Goal: Information Seeking & Learning: Learn about a topic

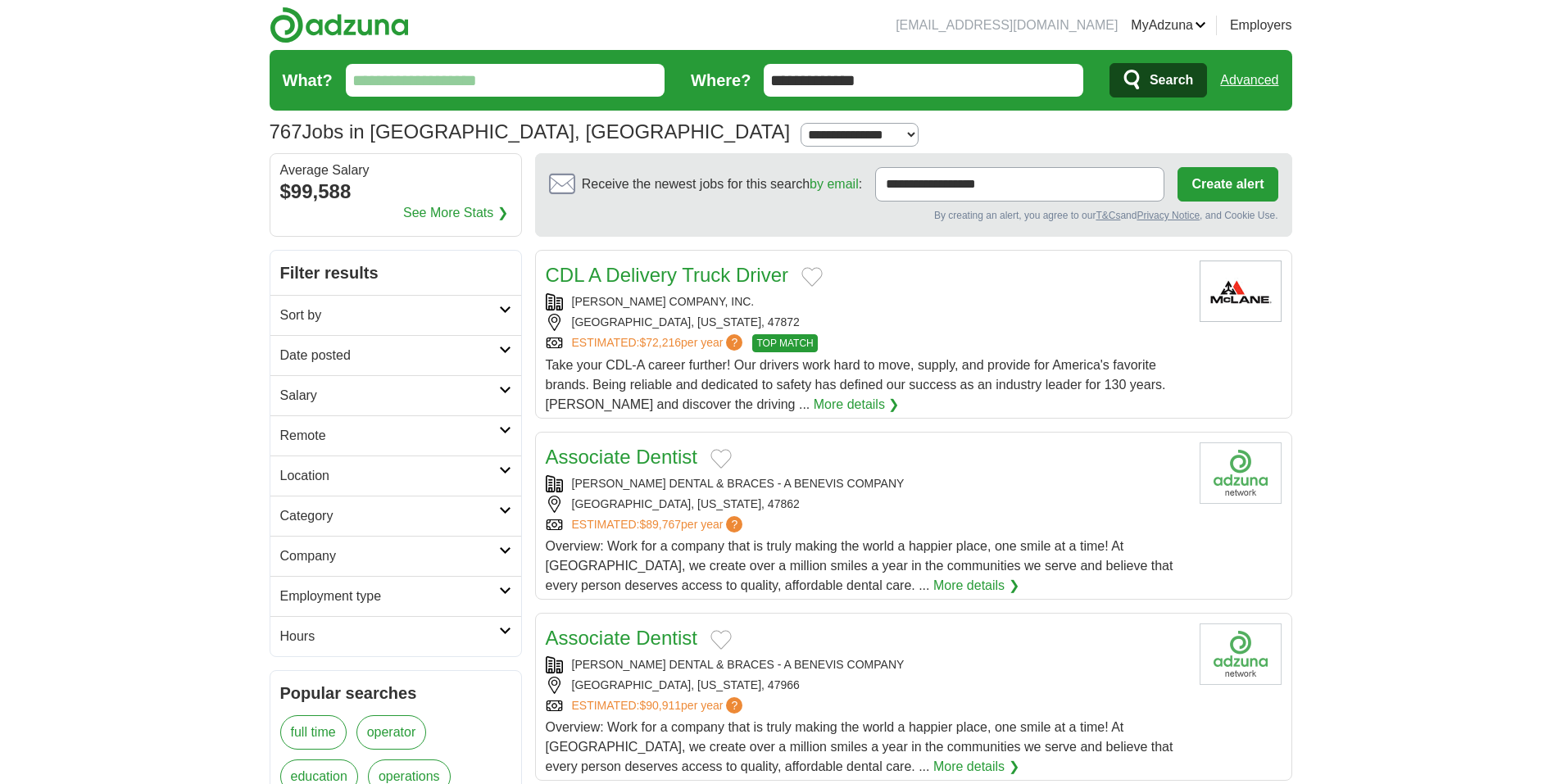
click at [957, 76] on input "**********" at bounding box center [924, 80] width 320 height 33
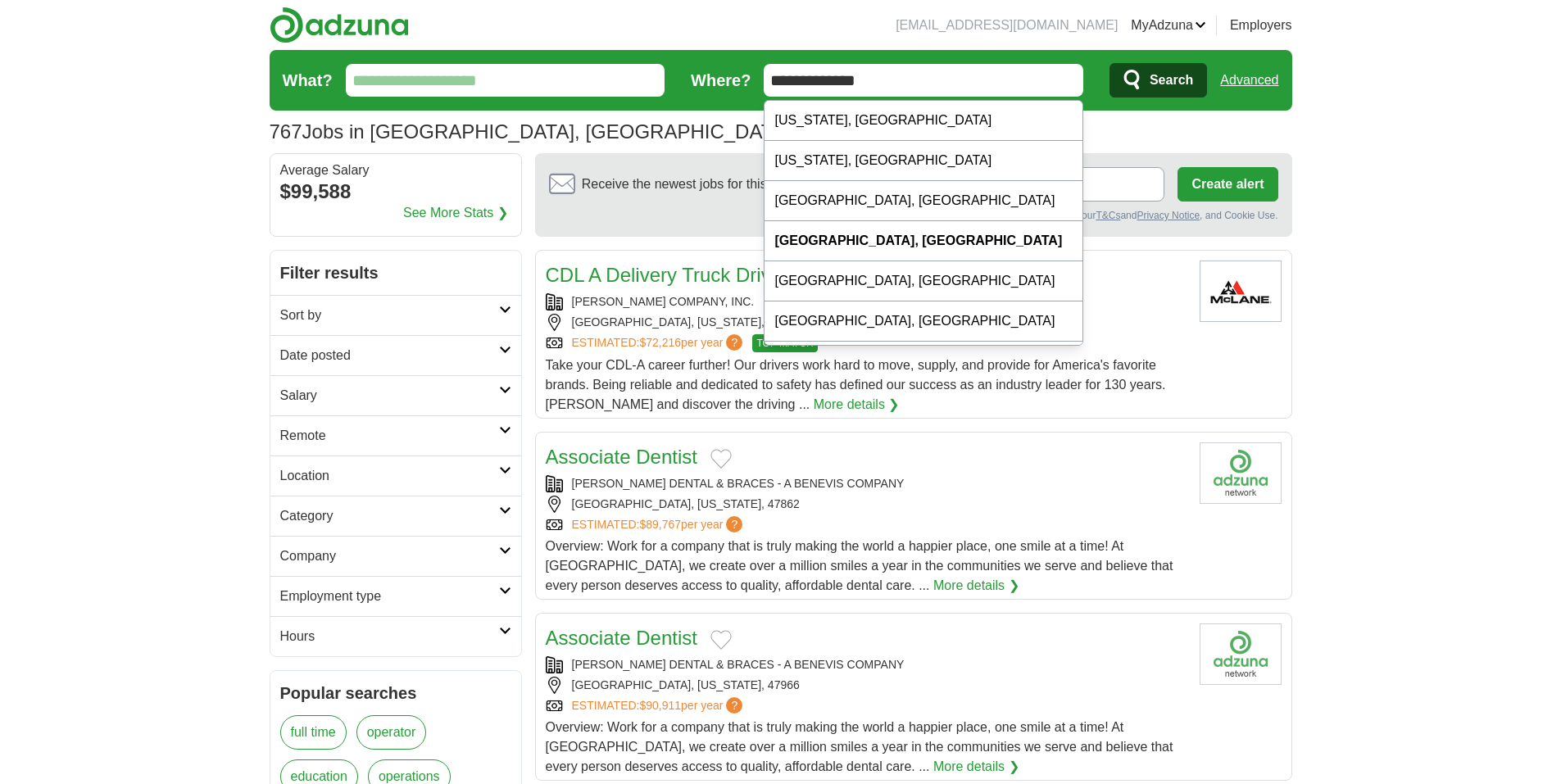
type input "**********"
click at [1143, 72] on button "Search" at bounding box center [1157, 80] width 98 height 34
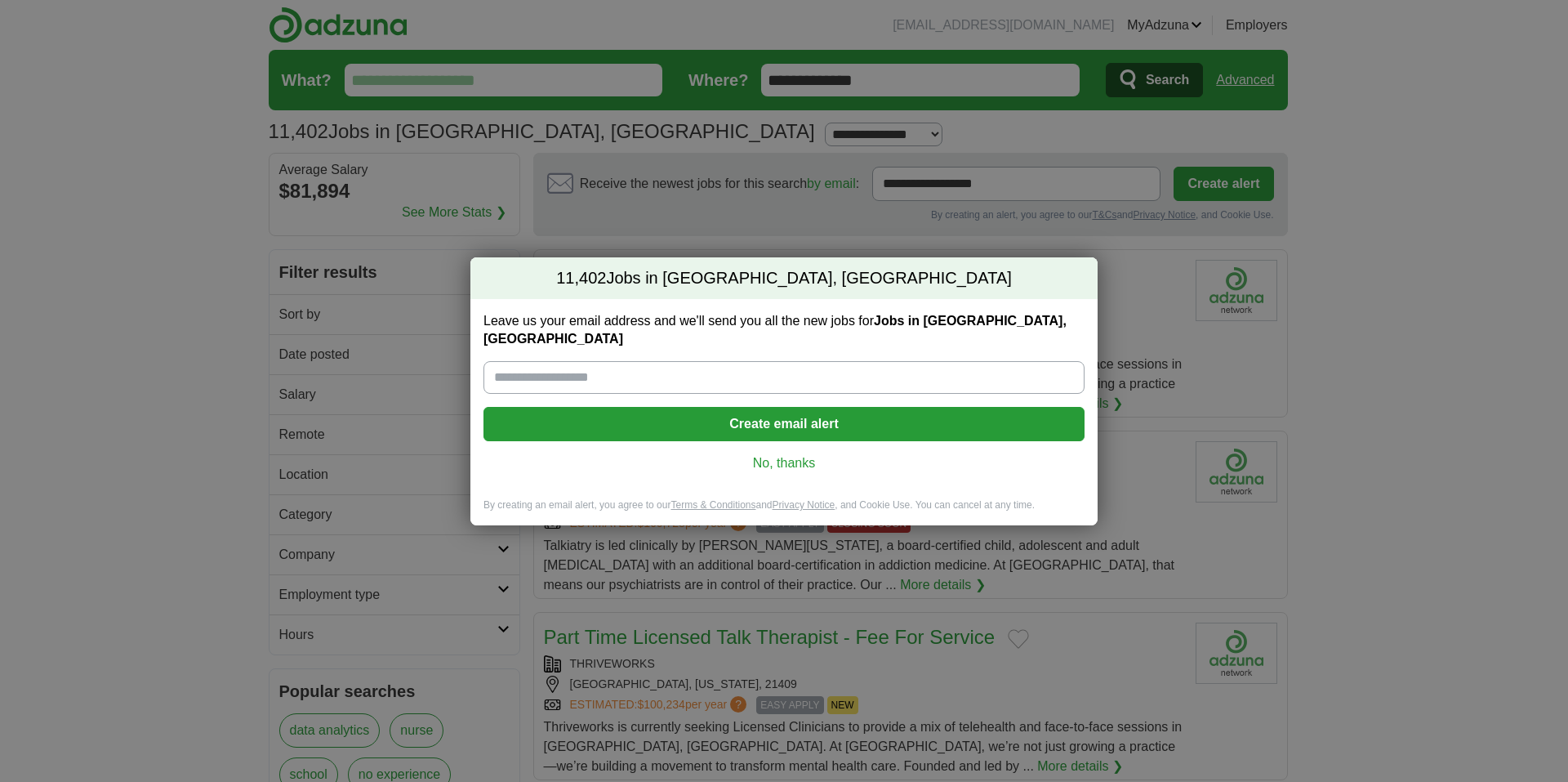
click at [791, 454] on link "No, thanks" at bounding box center [783, 463] width 575 height 18
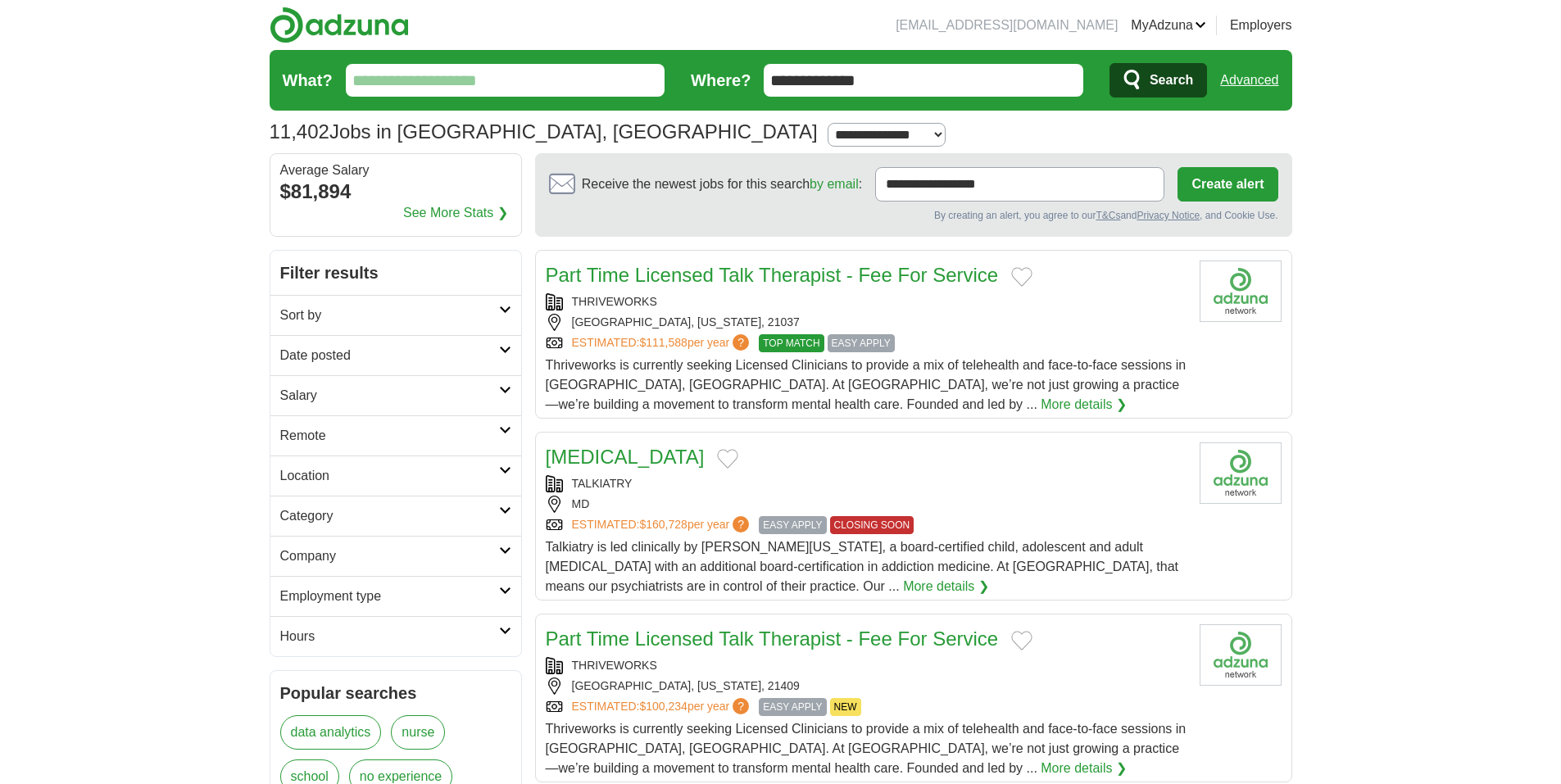
click at [506, 314] on link "Sort by" at bounding box center [396, 315] width 251 height 40
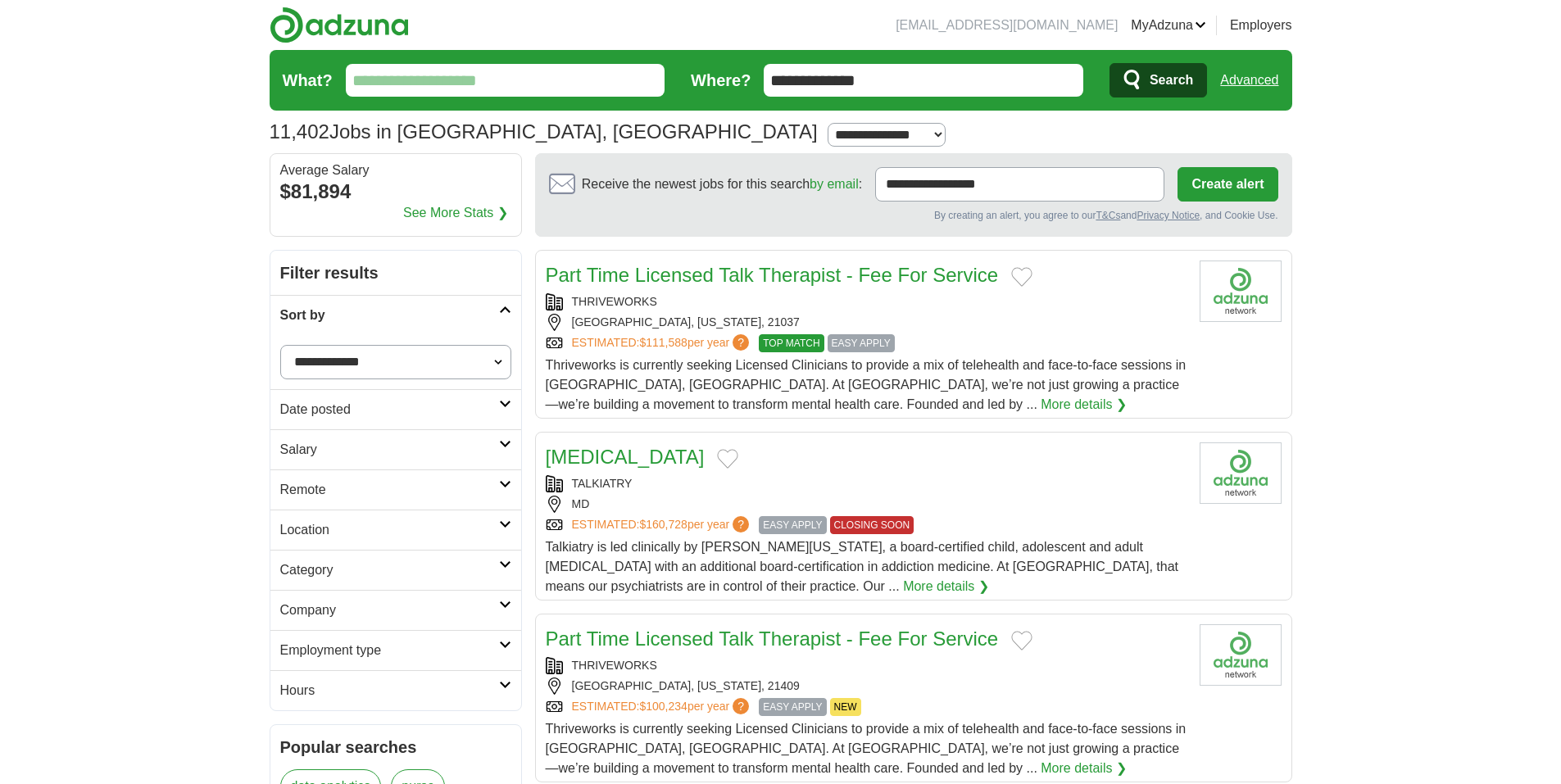
click at [506, 314] on link "Sort by" at bounding box center [396, 315] width 251 height 40
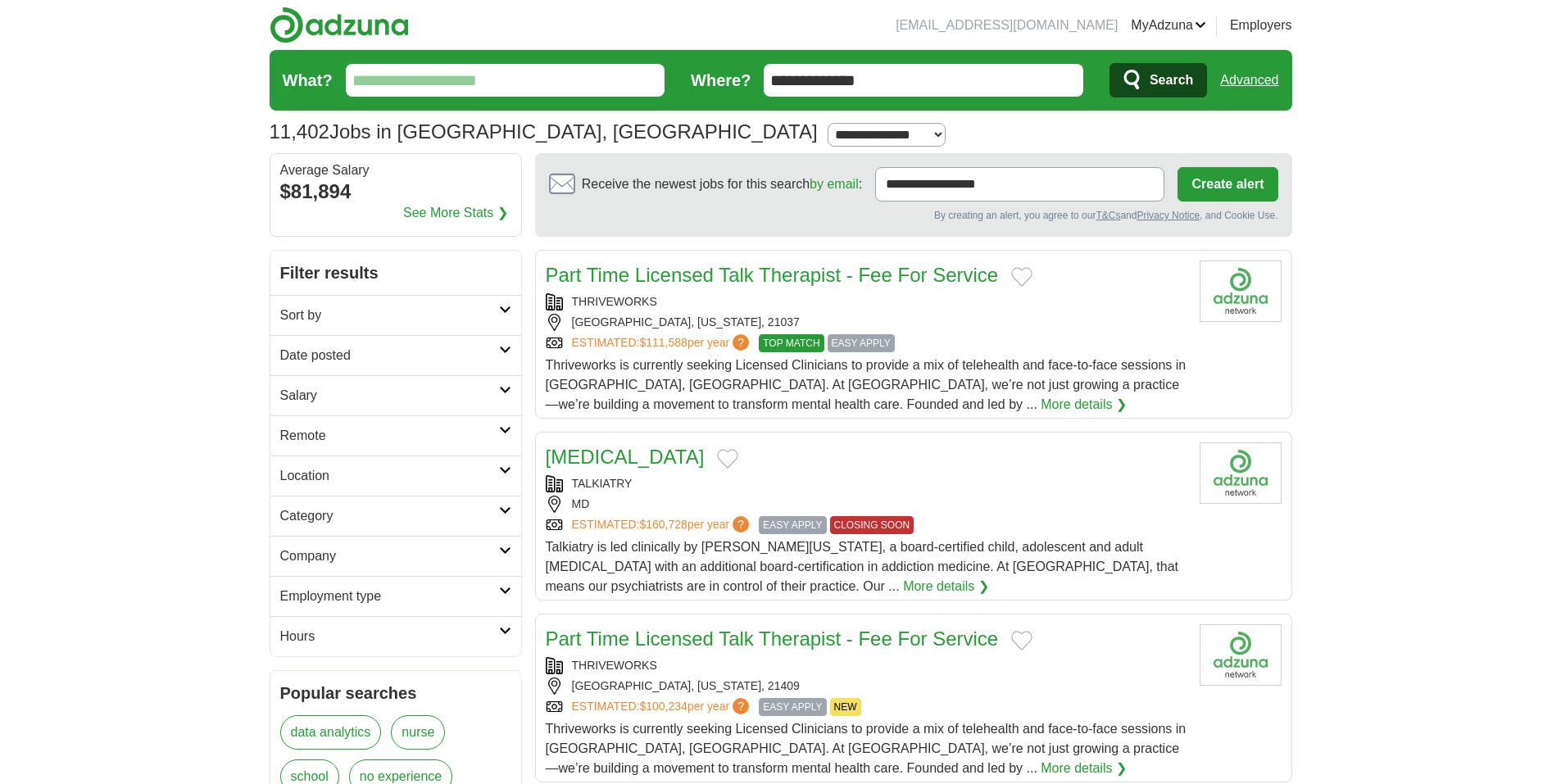
click at [501, 392] on icon at bounding box center [504, 390] width 12 height 8
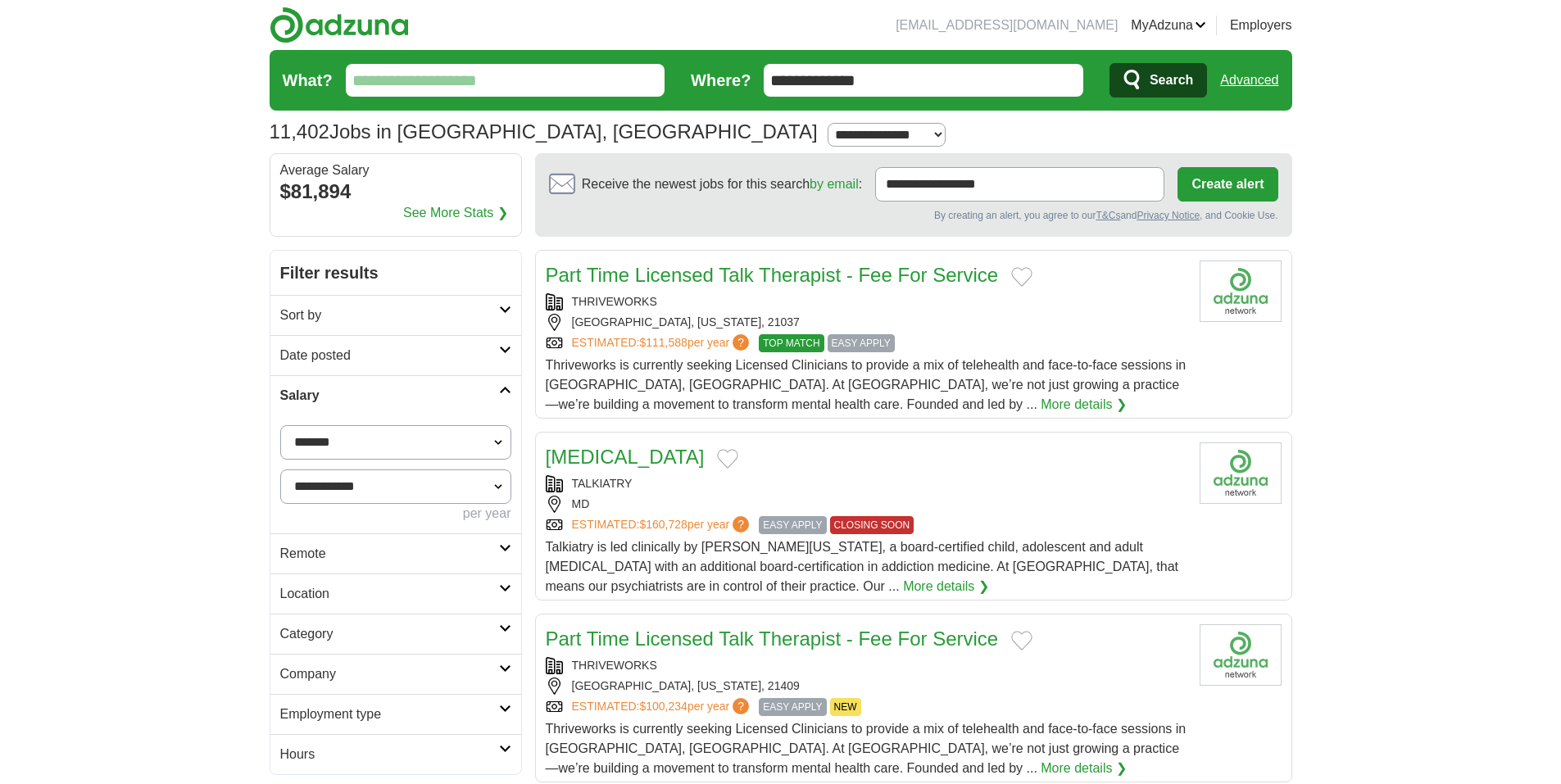
click at [501, 392] on icon at bounding box center [504, 390] width 12 height 8
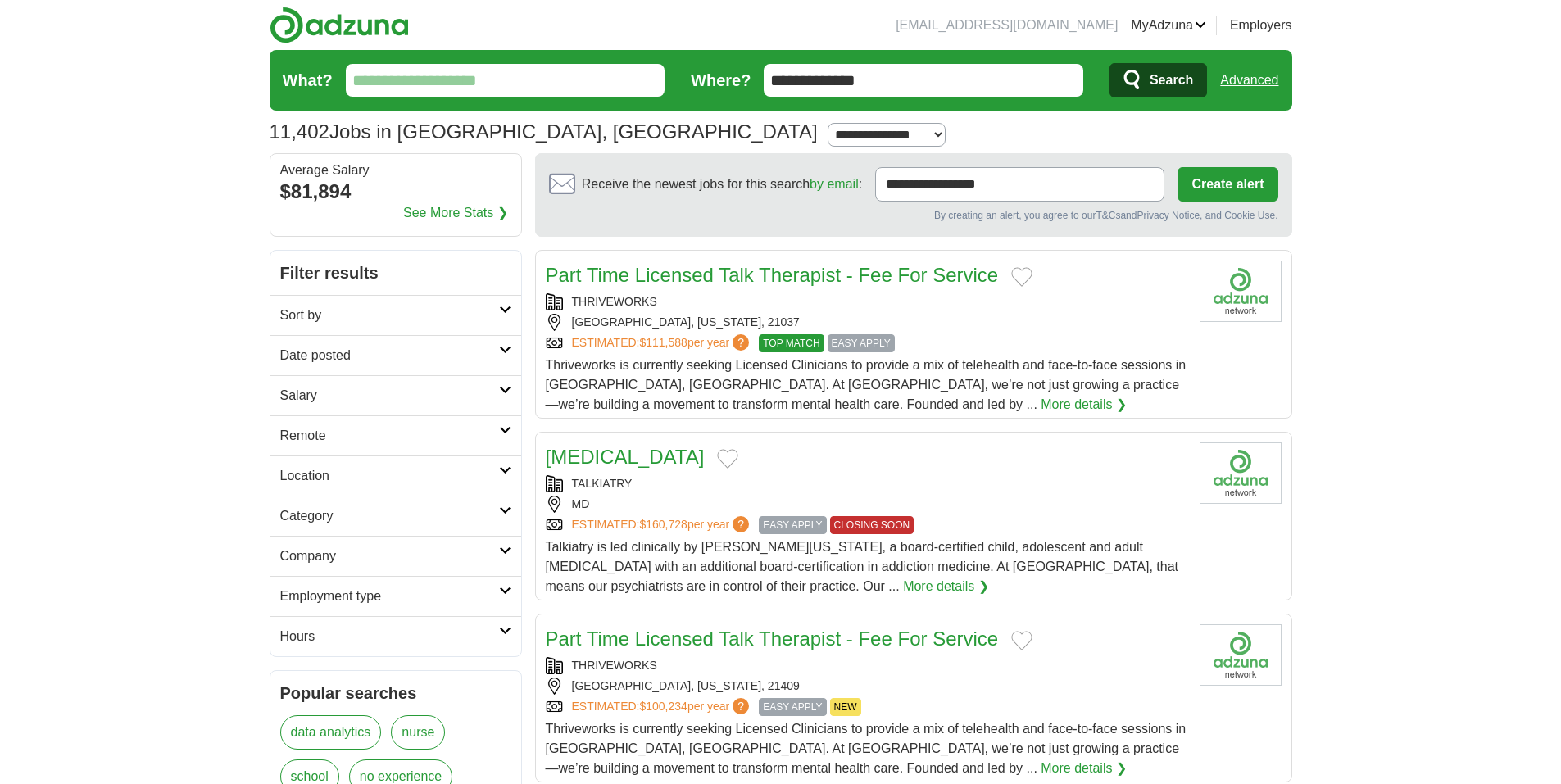
click at [506, 467] on icon at bounding box center [504, 470] width 12 height 8
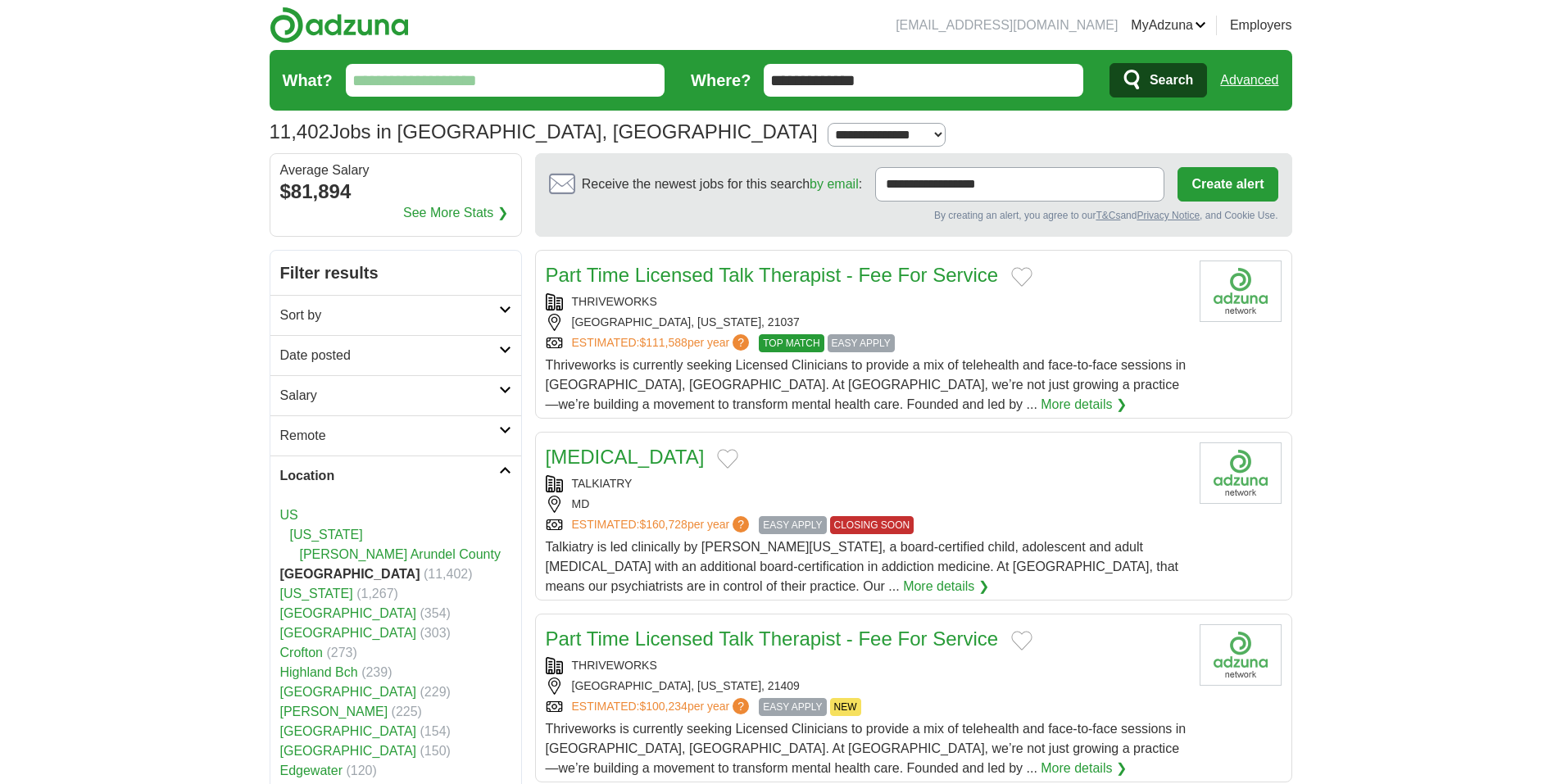
click at [397, 553] on link "[PERSON_NAME] Arundel County" at bounding box center [400, 554] width 201 height 14
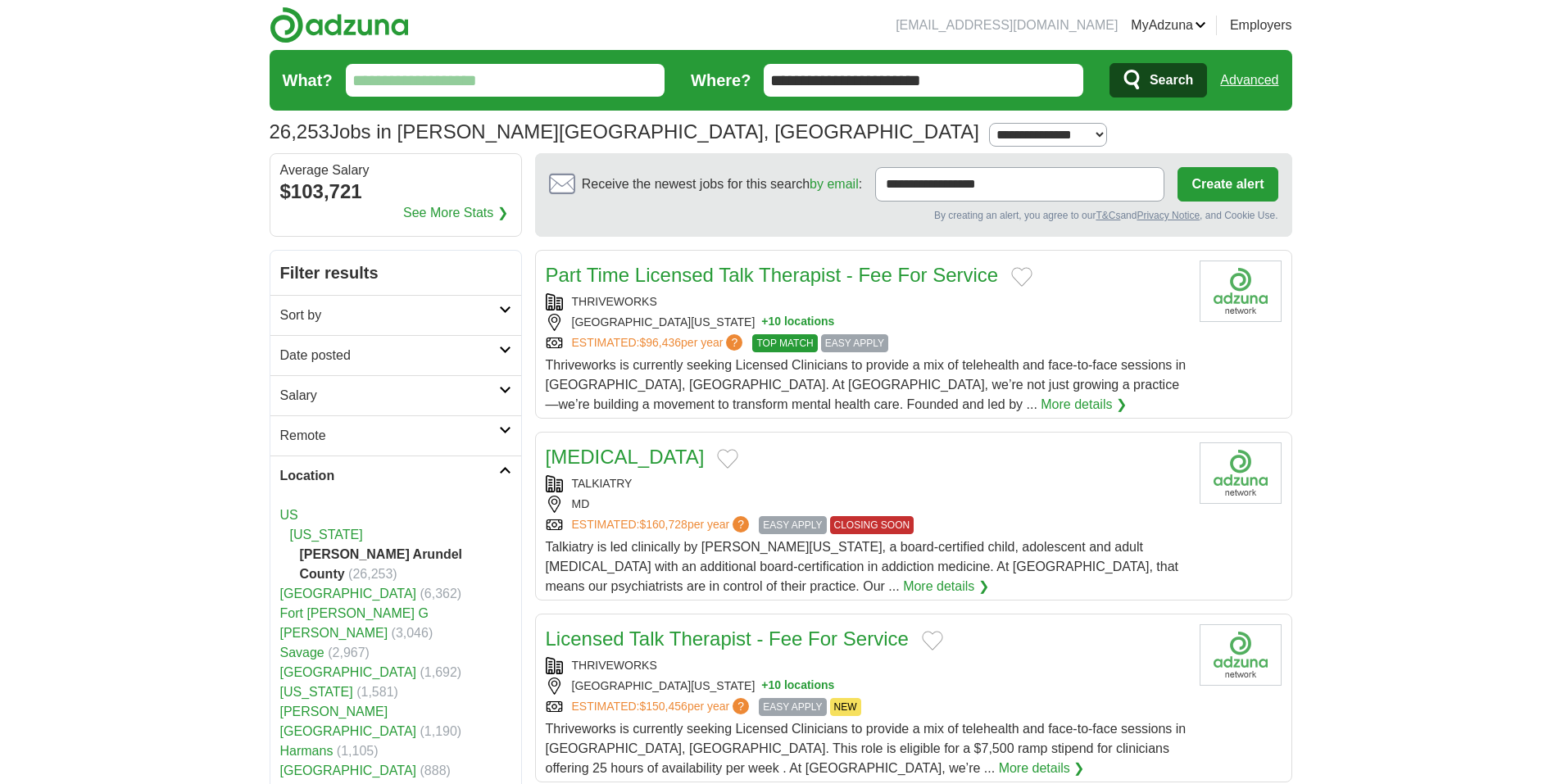
click at [508, 432] on icon at bounding box center [504, 430] width 12 height 8
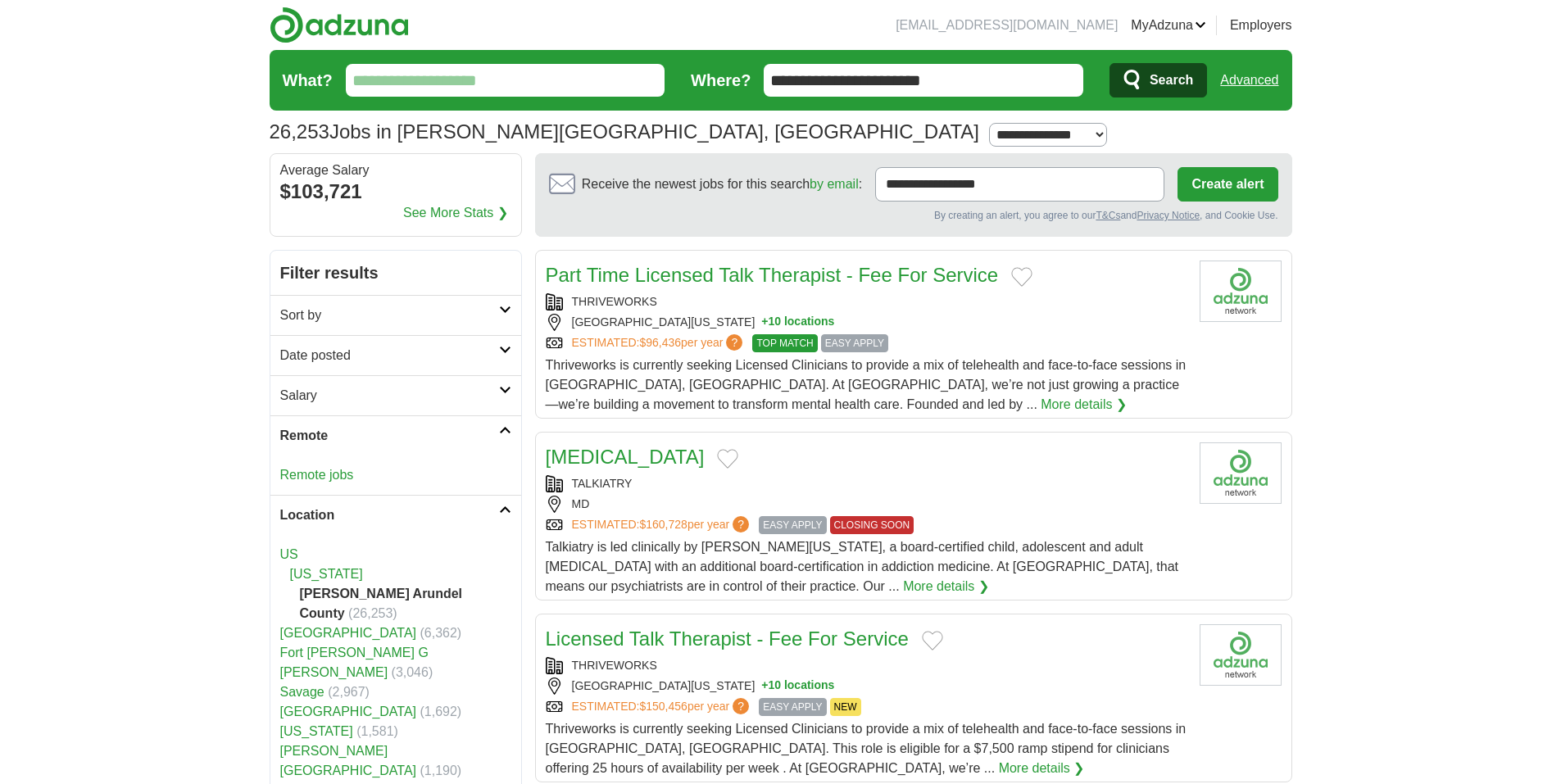
click at [332, 475] on link "Remote jobs" at bounding box center [317, 474] width 74 height 14
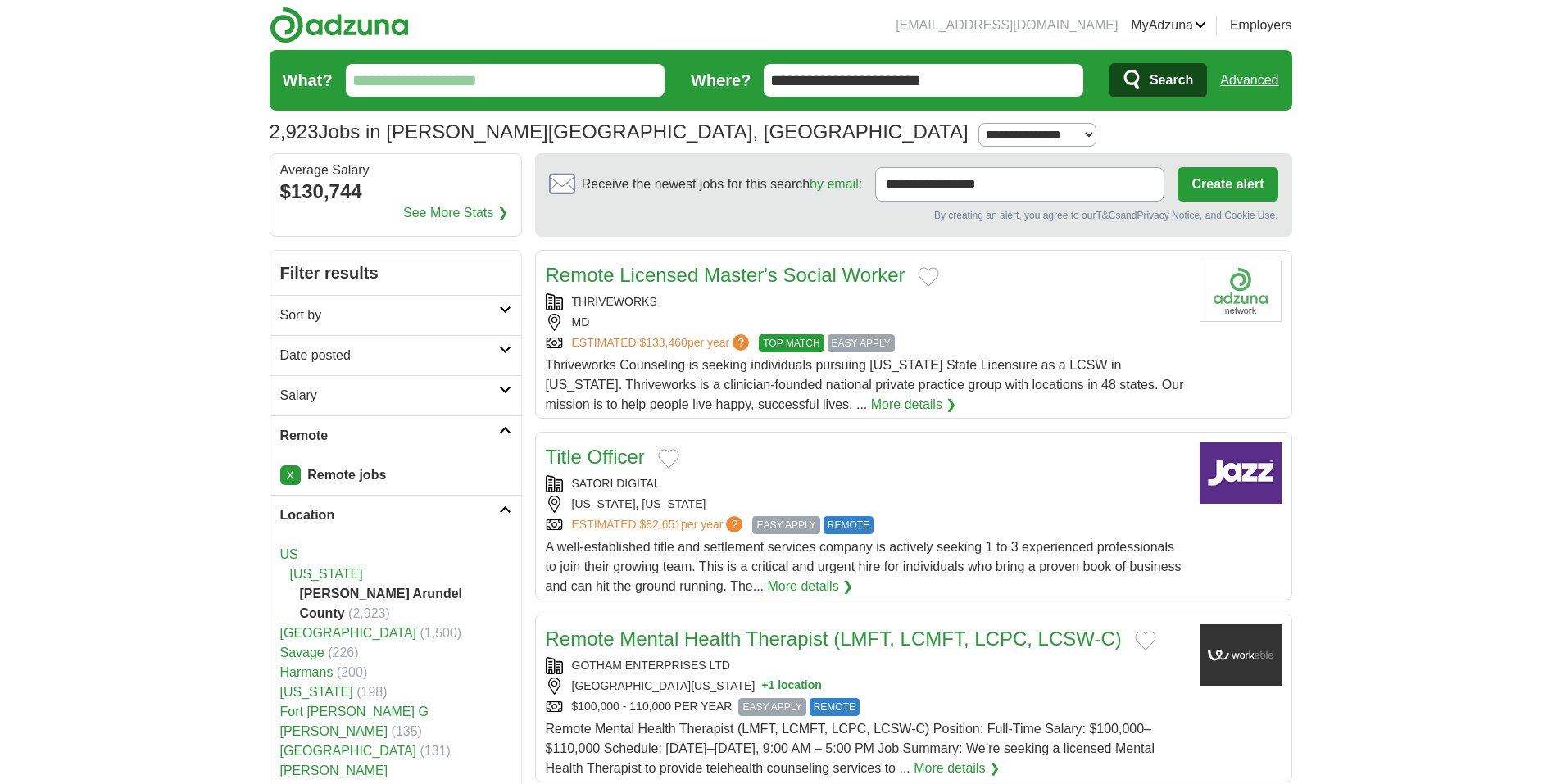
click at [301, 473] on div "X Remote jobs" at bounding box center [396, 475] width 251 height 39
click at [287, 473] on link "X" at bounding box center [290, 475] width 21 height 20
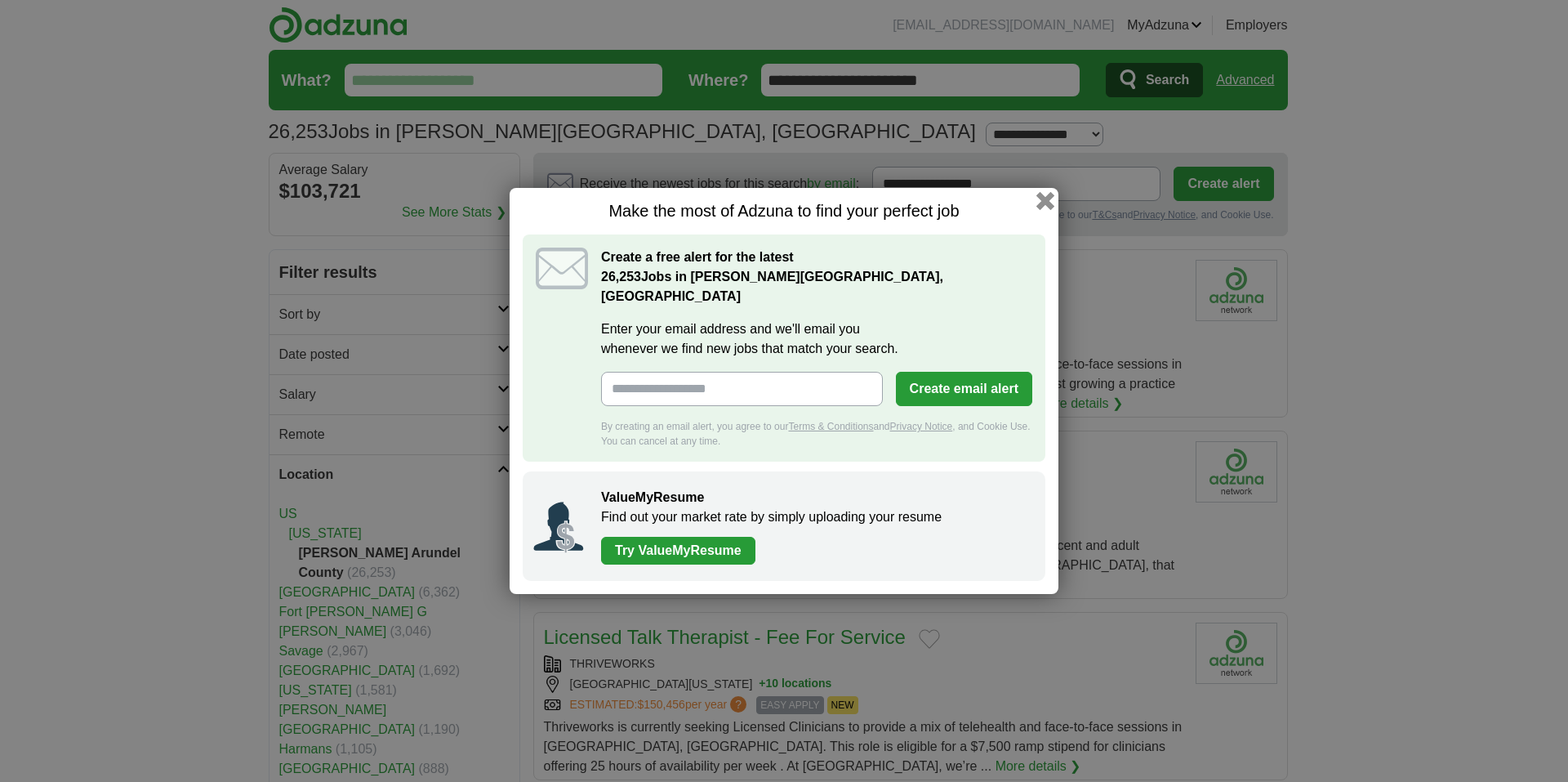
click at [1048, 210] on button "button" at bounding box center [1046, 201] width 18 height 18
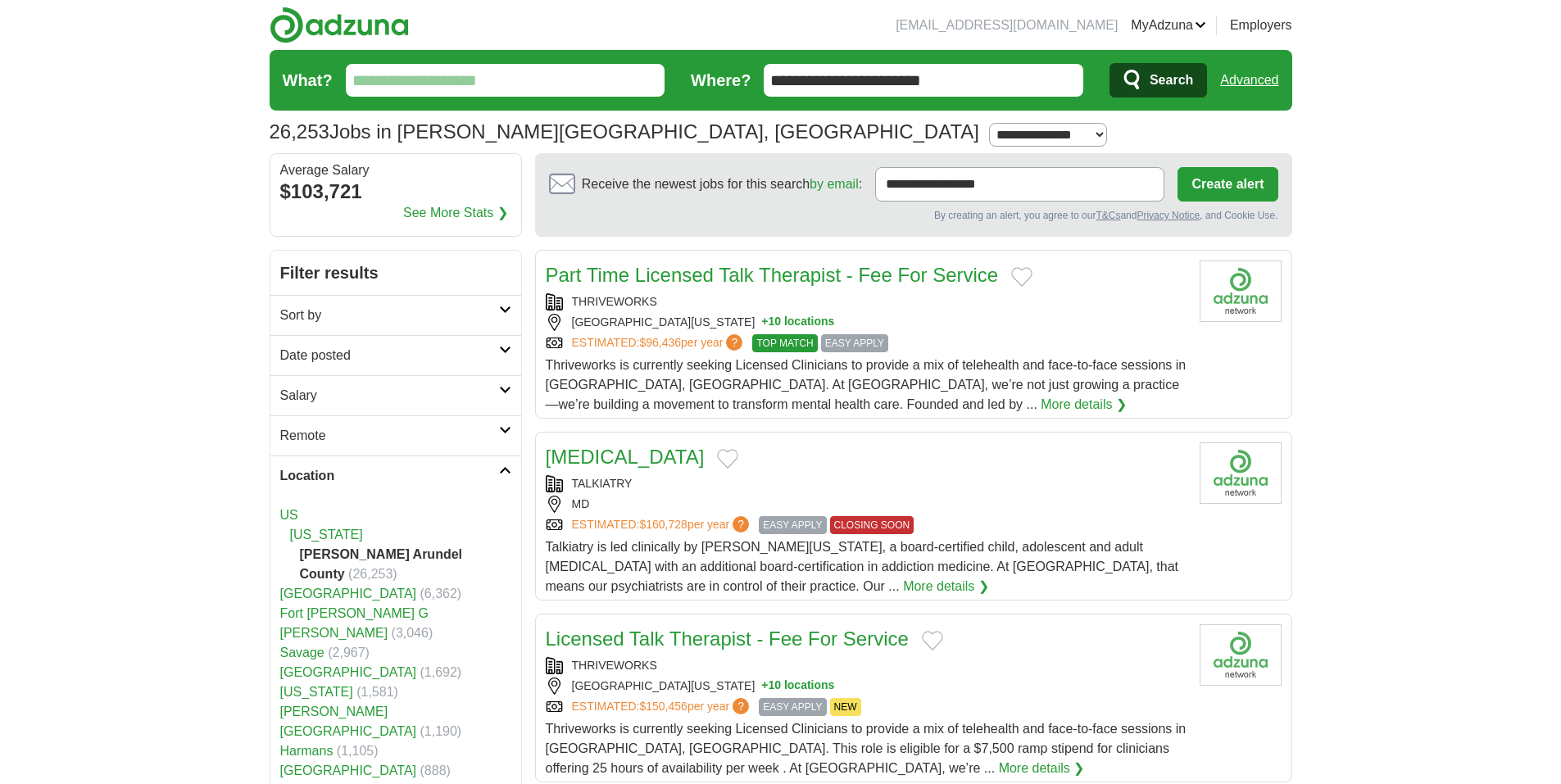
click at [530, 80] on input "What?" at bounding box center [506, 80] width 320 height 33
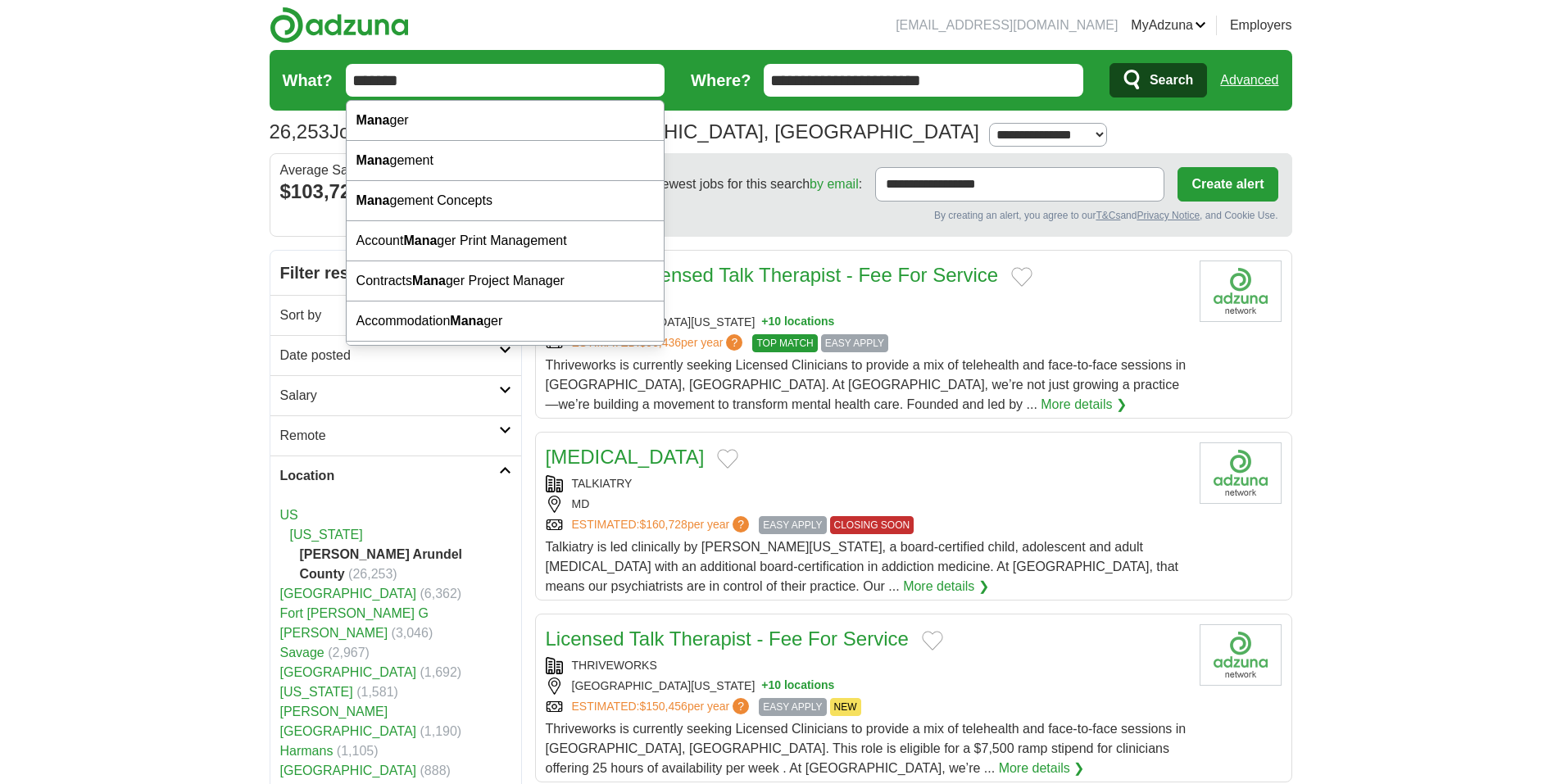
type input "*******"
click at [1109, 63] on button "Search" at bounding box center [1157, 80] width 98 height 34
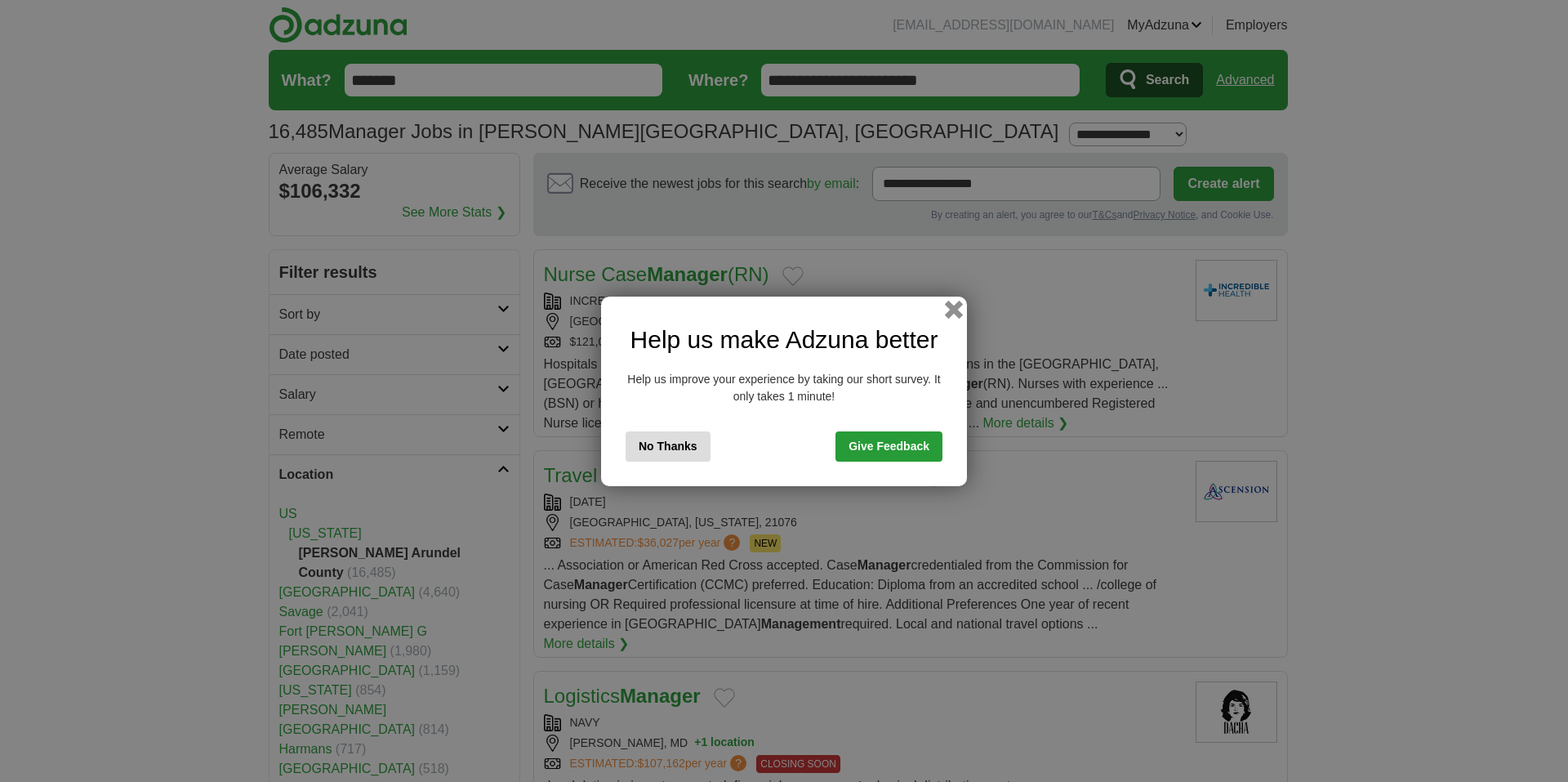
click at [962, 311] on button "button" at bounding box center [954, 309] width 18 height 18
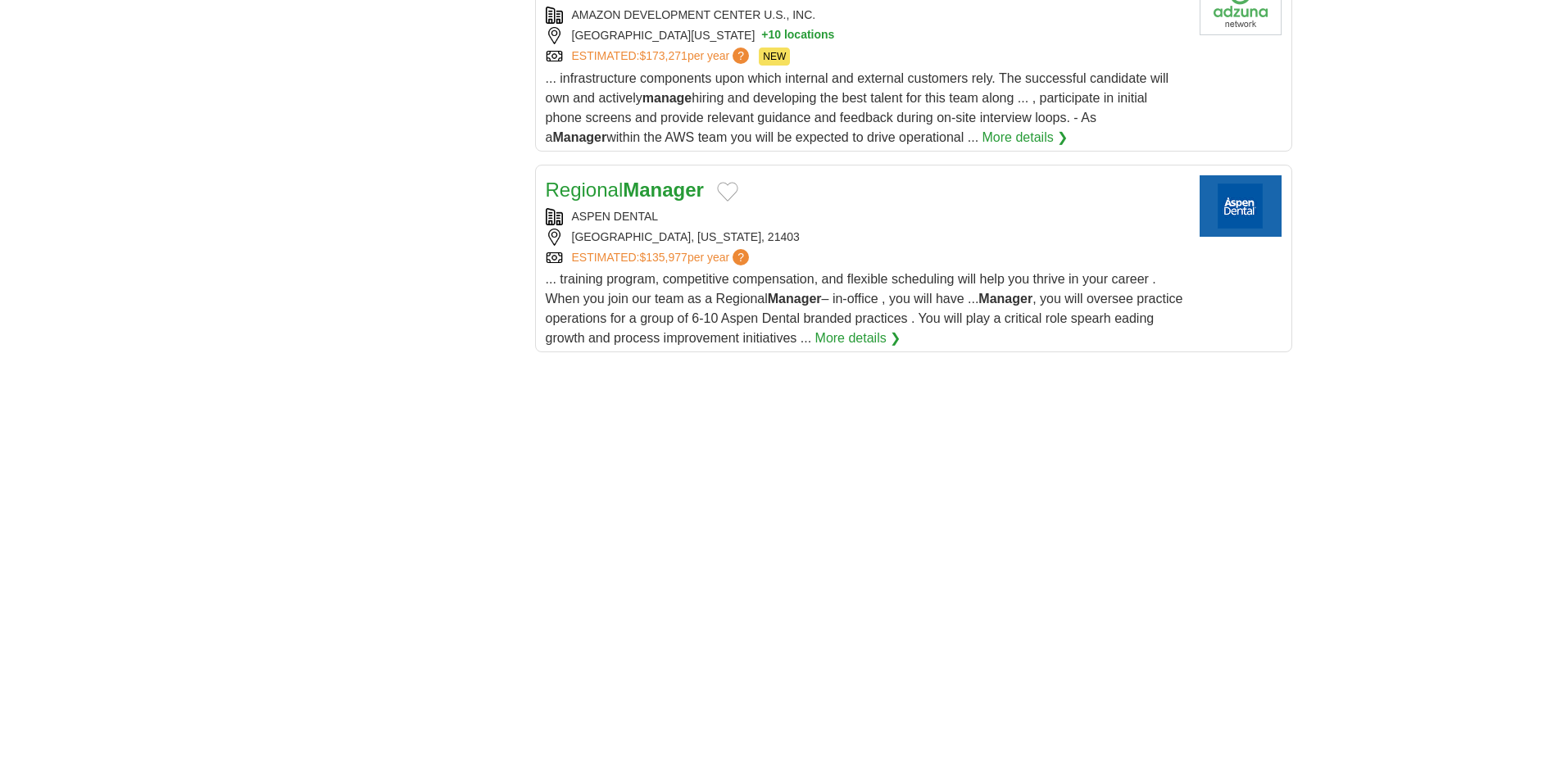
scroll to position [2339, 0]
